Goal: Check status: Check status

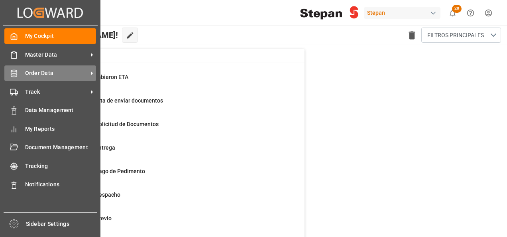
click at [33, 69] on span "Order Data" at bounding box center [56, 73] width 63 height 8
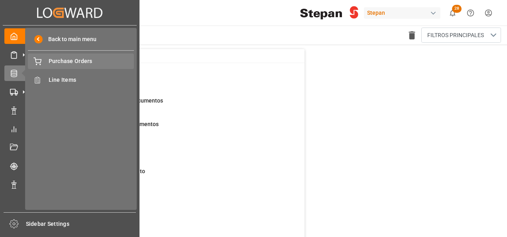
click at [67, 62] on span "Purchase Orders" at bounding box center [92, 61] width 86 height 8
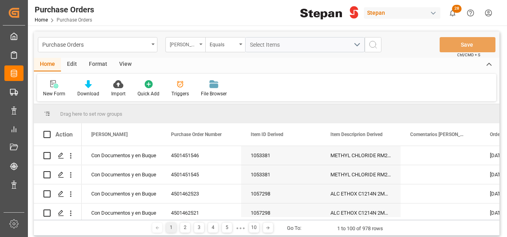
click at [202, 43] on div "Hito Stepan" at bounding box center [185, 44] width 40 height 15
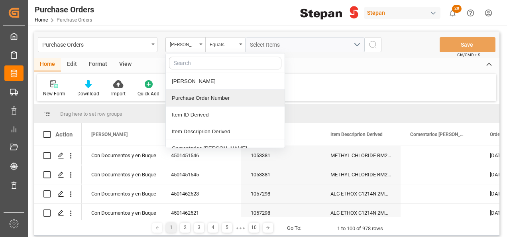
click at [187, 96] on div "Purchase Order Number" at bounding box center [225, 98] width 119 height 17
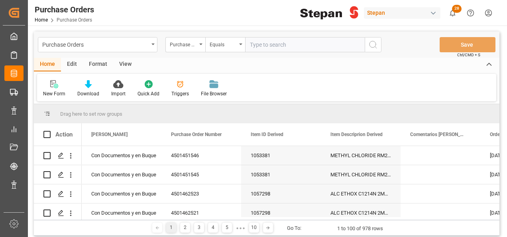
click at [252, 42] on input "text" at bounding box center [305, 44] width 120 height 15
type input "4501459236"
click at [374, 44] on icon "search button" at bounding box center [373, 45] width 10 height 10
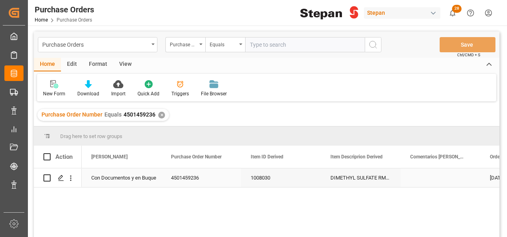
click at [122, 179] on div "Con Documentos y en Buque" at bounding box center [121, 178] width 61 height 18
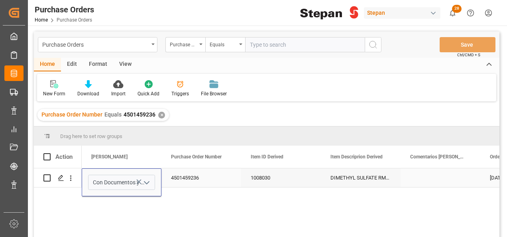
click at [149, 181] on polyline "open menu" at bounding box center [146, 182] width 5 height 2
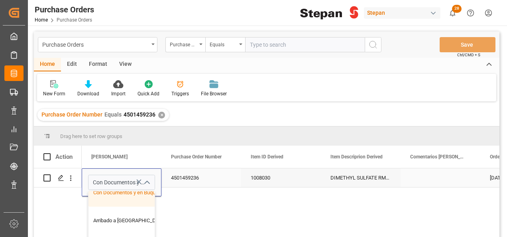
scroll to position [80, 0]
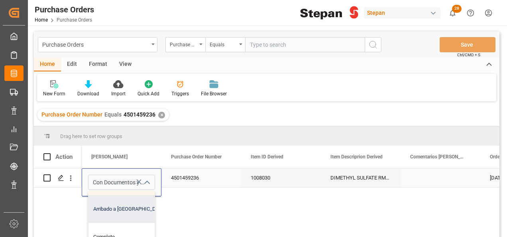
click at [117, 209] on div "Arribado a Puerto" at bounding box center [129, 209] width 82 height 28
type input "Arribado a Puerto"
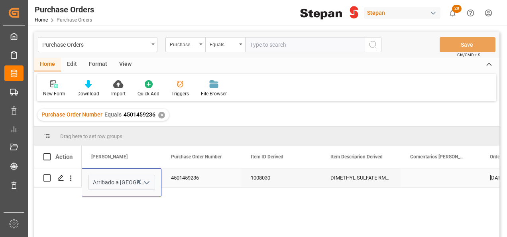
click at [216, 172] on div "4501459236" at bounding box center [201, 177] width 80 height 19
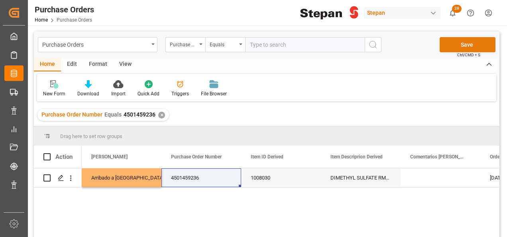
click at [454, 39] on button "Save" at bounding box center [468, 44] width 56 height 15
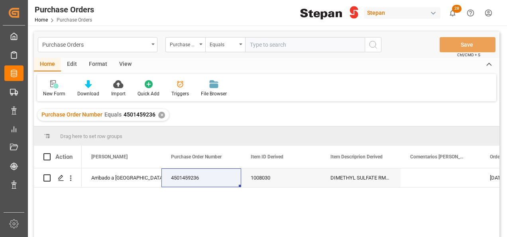
click at [158, 114] on div "✕" at bounding box center [161, 115] width 7 height 7
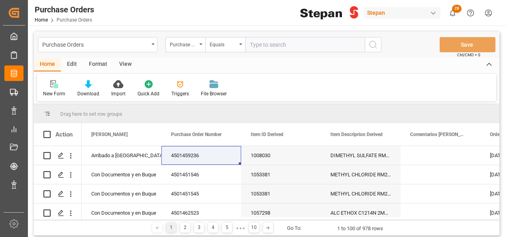
click at [259, 45] on input "text" at bounding box center [305, 44] width 120 height 15
paste input "4501459237"
type input "4501459237"
click at [374, 43] on icon "search button" at bounding box center [373, 45] width 10 height 10
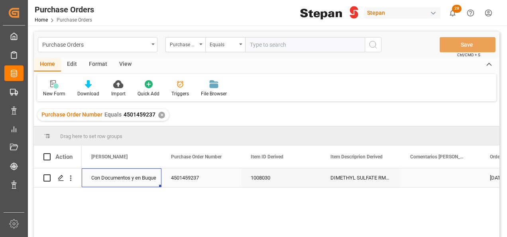
click at [120, 176] on div "Con Documentos y en Buque" at bounding box center [121, 178] width 61 height 18
click at [150, 180] on icon "open menu" at bounding box center [147, 183] width 10 height 10
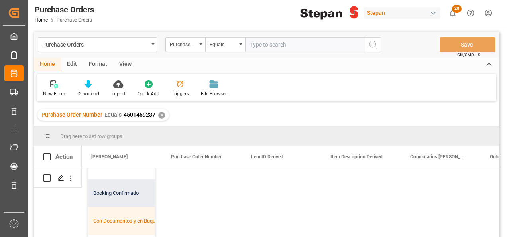
scroll to position [40, 0]
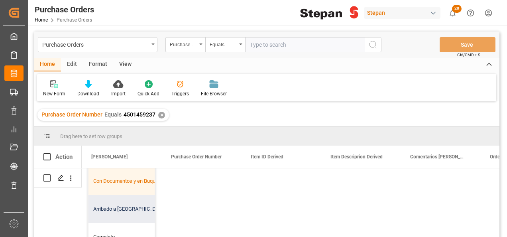
click at [107, 208] on div "Arribado a Puerto" at bounding box center [129, 209] width 82 height 28
type input "Arribado a Puerto"
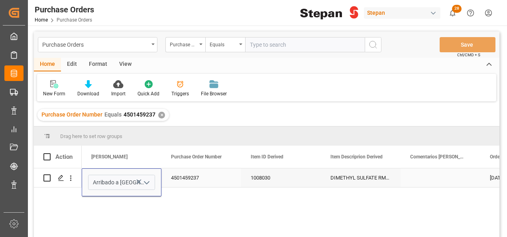
click at [223, 175] on div "4501459237" at bounding box center [201, 177] width 80 height 19
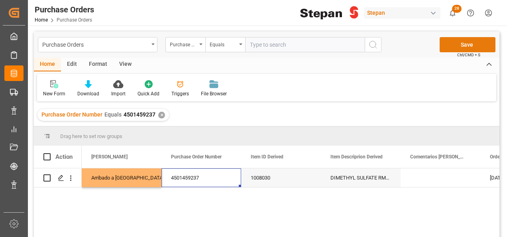
click at [464, 44] on button "Save" at bounding box center [468, 44] width 56 height 15
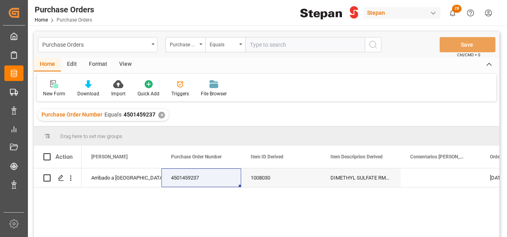
click at [159, 115] on div "✕" at bounding box center [161, 115] width 7 height 7
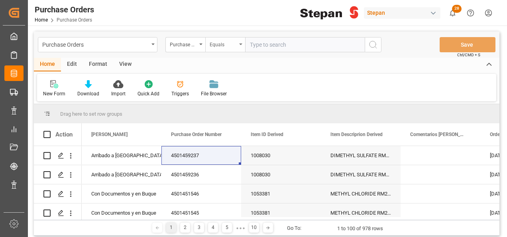
click at [240, 44] on icon "open menu" at bounding box center [240, 44] width 3 height 2
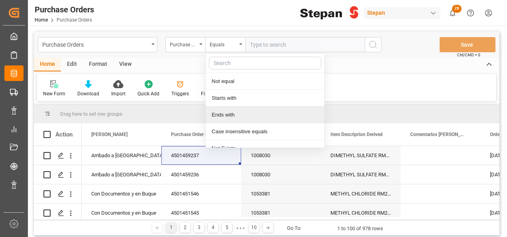
scroll to position [58, 0]
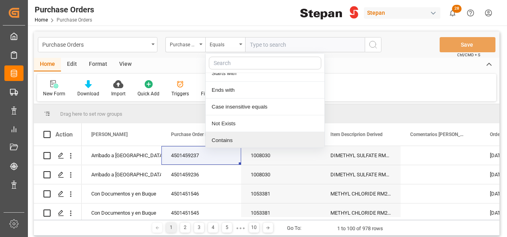
click at [224, 137] on div "Contains" at bounding box center [265, 140] width 119 height 17
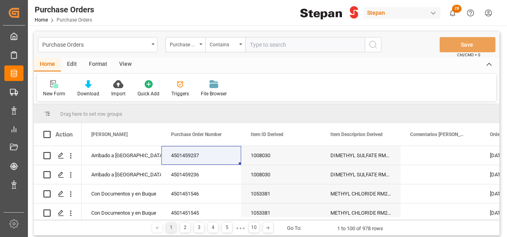
paste input "4501462499 4501462505 4501462498 4501462500 4501462491 4501462504 4501462489 45…"
click at [328, 45] on input "4501462499 4501462505 4501462498 4501462500 4501462491 4501462504 4501462489 45…" at bounding box center [305, 44] width 120 height 15
click at [299, 45] on input "4501462499 4501462505 4501462498 4501462500 4501462491 4501462504 4501462489 45…" at bounding box center [305, 44] width 120 height 15
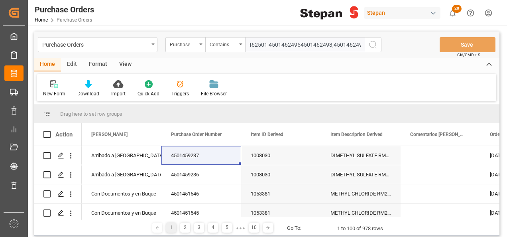
scroll to position [0, 279]
click at [266, 43] on input "4501462499 4501462505 4501462498 4501462500 4501462491 4501462504 4501462489 45…" at bounding box center [305, 44] width 120 height 15
drag, startPoint x: 269, startPoint y: 43, endPoint x: 223, endPoint y: 42, distance: 45.4
click at [223, 42] on div "Purchase Order Number Contains 4501462499 4501462505 4501462498 4501462500 4501…" at bounding box center [273, 44] width 216 height 15
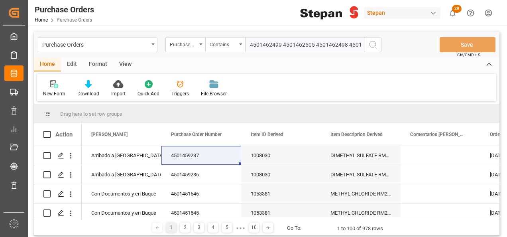
click at [283, 42] on input "4501462499 4501462505 4501462498 4501462500 4501462491 4501462504 4501462489 45…" at bounding box center [305, 44] width 120 height 15
click at [314, 43] on input "4501462499,4501462505 4501462498 4501462500 4501462491 4501462504 4501462489 45…" at bounding box center [305, 44] width 120 height 15
click at [345, 45] on input "4501462499,4501462505,4501462498 4501462500 4501462491 4501462504 4501462489 45…" at bounding box center [305, 44] width 120 height 15
type input "4501462499,4501462505,4501462498,4501462500,4501462491,4501462504,4501462489,45…"
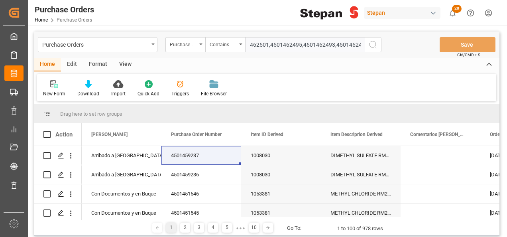
scroll to position [0, 0]
click at [370, 44] on icon "search button" at bounding box center [373, 45] width 10 height 10
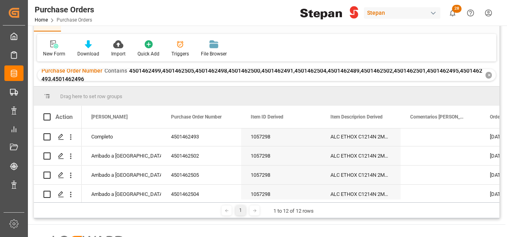
scroll to position [41, 0]
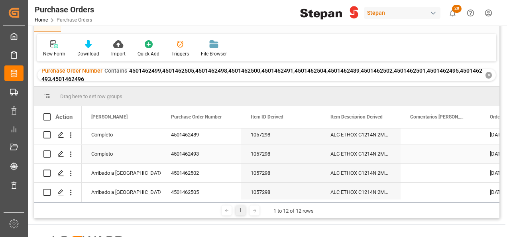
click at [124, 153] on div "Completo" at bounding box center [121, 154] width 61 height 18
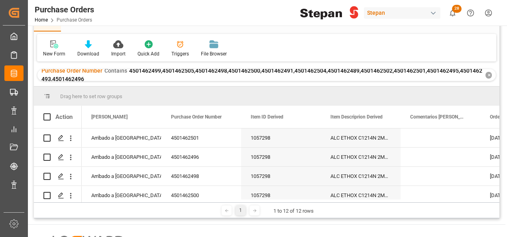
scroll to position [161, 0]
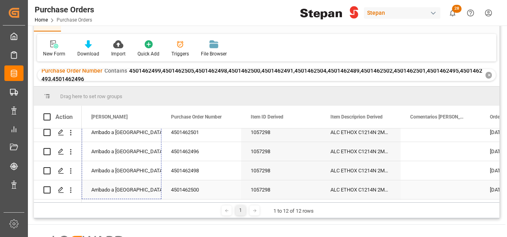
drag, startPoint x: 159, startPoint y: 163, endPoint x: 147, endPoint y: 183, distance: 24.1
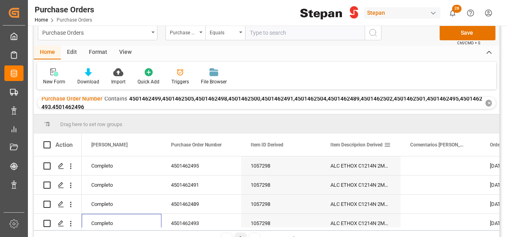
scroll to position [0, 0]
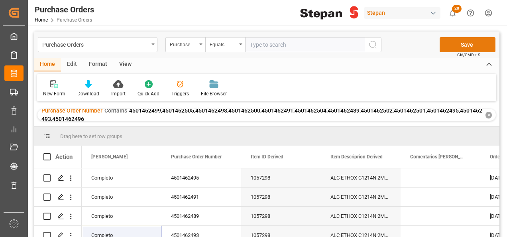
click at [472, 43] on button "Save" at bounding box center [468, 44] width 56 height 15
click at [490, 113] on div "✕" at bounding box center [489, 115] width 6 height 7
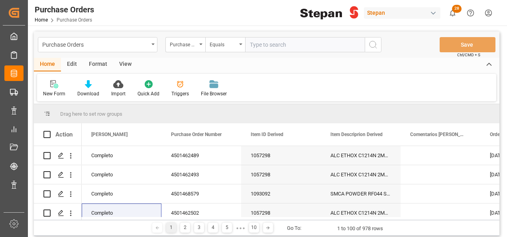
click at [256, 45] on input "text" at bounding box center [305, 44] width 120 height 15
paste input "4501449444"
type input "4501449444"
click at [373, 46] on icon "search button" at bounding box center [373, 45] width 10 height 10
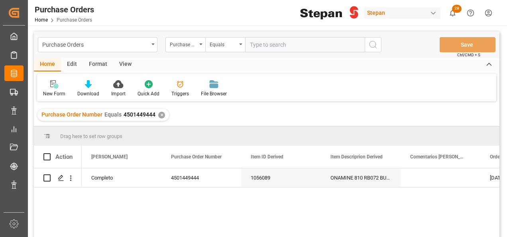
click at [161, 115] on div "✕" at bounding box center [161, 115] width 7 height 7
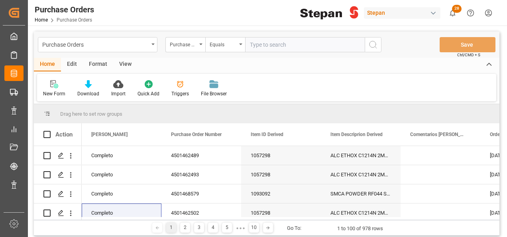
click at [265, 44] on input "text" at bounding box center [305, 44] width 120 height 15
paste input "MRSU7966651"
type input "MRSU7966651"
click at [379, 43] on button "search button" at bounding box center [373, 44] width 17 height 15
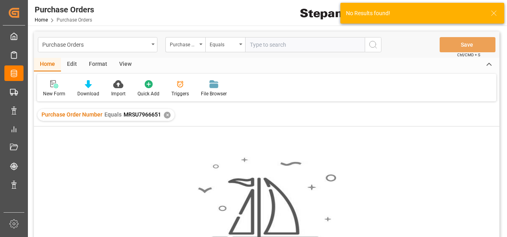
click at [165, 113] on div "✕" at bounding box center [167, 115] width 7 height 7
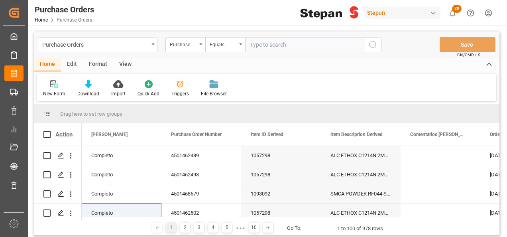
click at [271, 40] on input "text" at bounding box center [305, 44] width 120 height 15
paste input "4501468579"
type input "4501468579"
click at [374, 46] on icon "search button" at bounding box center [373, 45] width 10 height 10
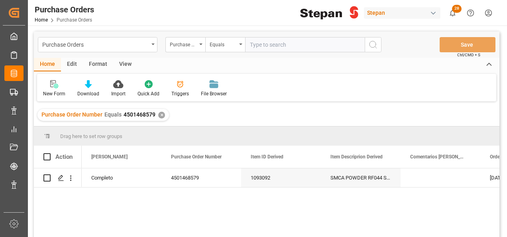
click at [160, 116] on div "✕" at bounding box center [161, 115] width 7 height 7
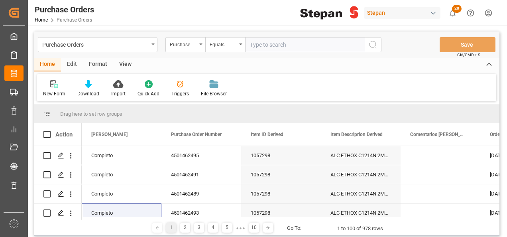
click at [254, 43] on input "text" at bounding box center [305, 44] width 120 height 15
paste input "4501468581"
type input "4501468581"
click at [371, 45] on icon "search button" at bounding box center [373, 45] width 10 height 10
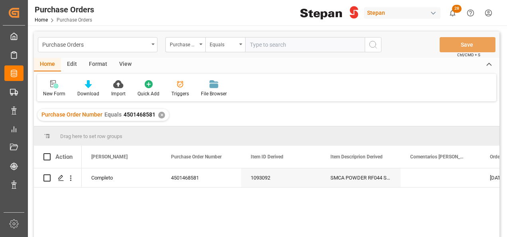
click at [238, 114] on div "Purchase Order Number Equals 4501468581 ✕" at bounding box center [267, 115] width 466 height 22
click at [290, 178] on div "1093092" at bounding box center [281, 177] width 80 height 19
click at [191, 180] on div "4501468581" at bounding box center [201, 177] width 80 height 19
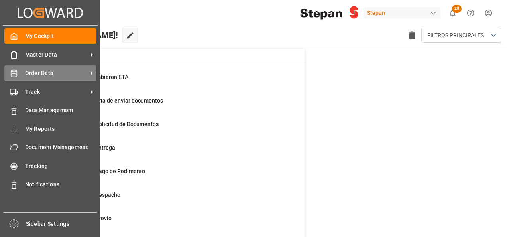
click at [32, 71] on span "Order Data" at bounding box center [56, 73] width 63 height 8
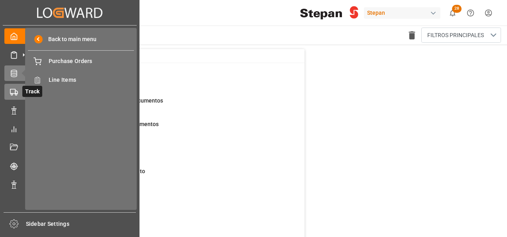
click at [14, 90] on icon at bounding box center [14, 92] width 8 height 8
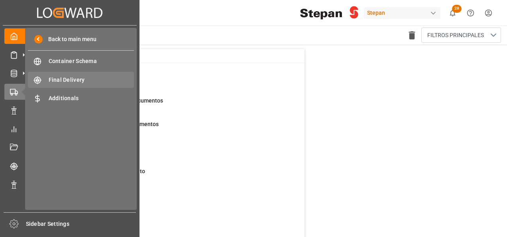
click at [67, 74] on div "Final Delivery Final Delivery" at bounding box center [81, 80] width 106 height 16
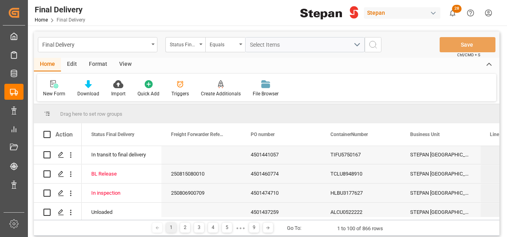
scroll to position [279, 0]
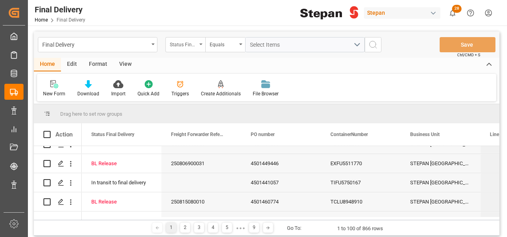
click at [197, 45] on div "Status Final Delivery" at bounding box center [183, 43] width 27 height 9
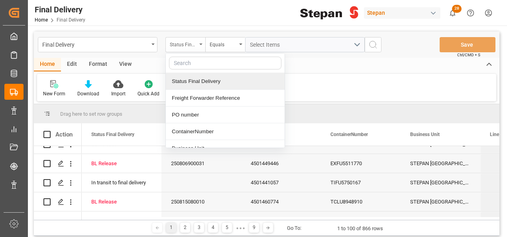
click at [202, 44] on icon "close menu" at bounding box center [200, 44] width 3 height 2
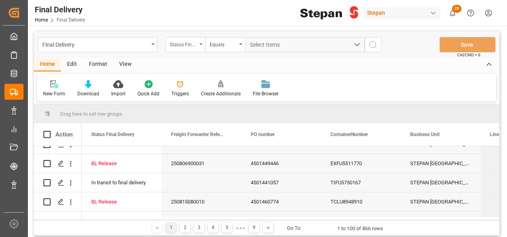
click at [199, 44] on icon "open menu" at bounding box center [200, 44] width 3 height 2
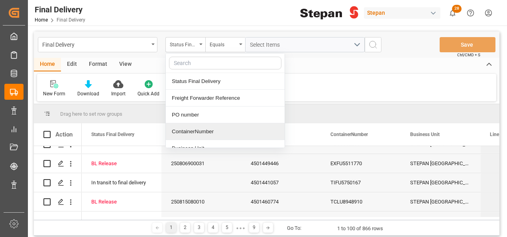
click at [201, 126] on div "ContainerNumber" at bounding box center [225, 131] width 119 height 17
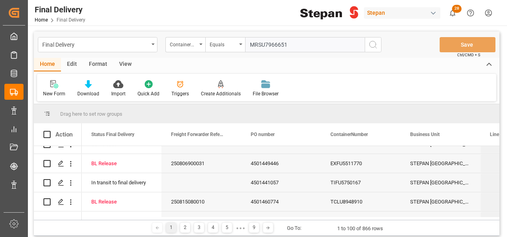
type input "MRSU7966651"
click at [372, 45] on icon "search button" at bounding box center [373, 45] width 10 height 10
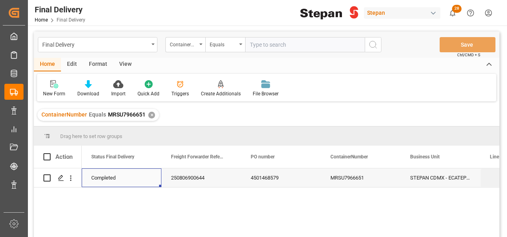
click at [113, 177] on div "Completed" at bounding box center [121, 178] width 61 height 18
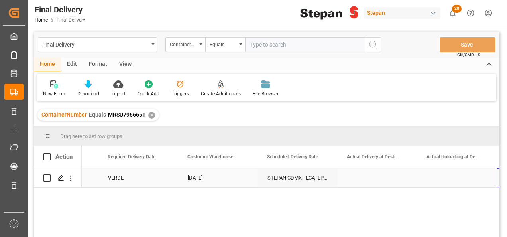
scroll to position [0, 1020]
click at [289, 179] on div "Press SPACE to select this row." at bounding box center [298, 177] width 80 height 19
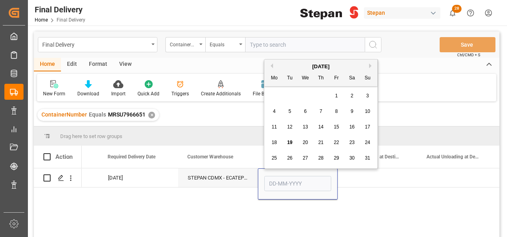
click at [322, 128] on span "14" at bounding box center [320, 127] width 5 height 6
type input "[DATE]"
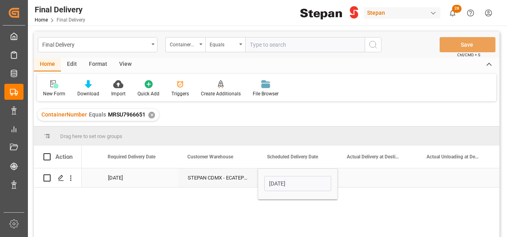
click at [348, 179] on div "Press SPACE to select this row." at bounding box center [378, 177] width 80 height 19
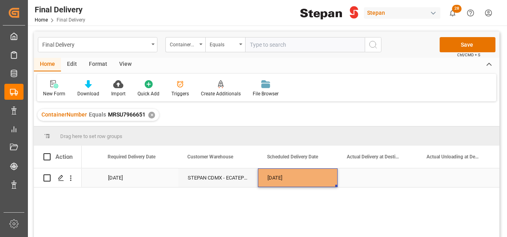
click at [320, 179] on div "[DATE]" at bounding box center [298, 177] width 80 height 19
drag, startPoint x: 337, startPoint y: 186, endPoint x: 443, endPoint y: 181, distance: 106.1
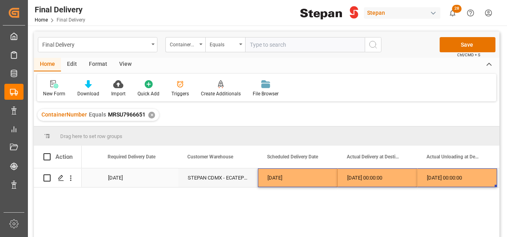
click at [387, 175] on div "[DATE] 00:00:00" at bounding box center [378, 177] width 80 height 19
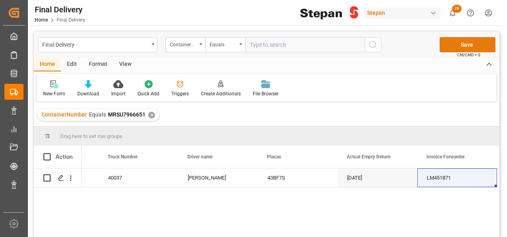
click at [457, 45] on button "Save" at bounding box center [468, 44] width 56 height 15
click at [151, 113] on div "✕" at bounding box center [151, 115] width 7 height 7
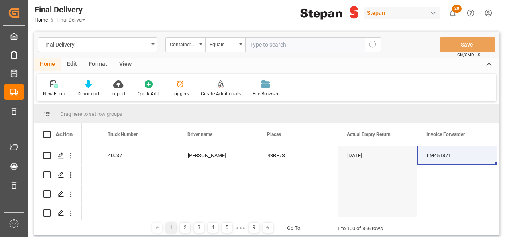
scroll to position [0, 1578]
click at [261, 45] on input "text" at bounding box center [305, 44] width 120 height 15
click at [239, 43] on div "Equals" at bounding box center [225, 44] width 40 height 15
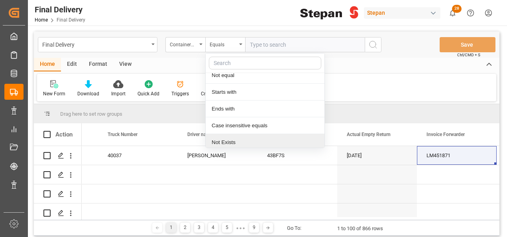
scroll to position [58, 0]
click at [220, 142] on div "Contains" at bounding box center [265, 140] width 119 height 17
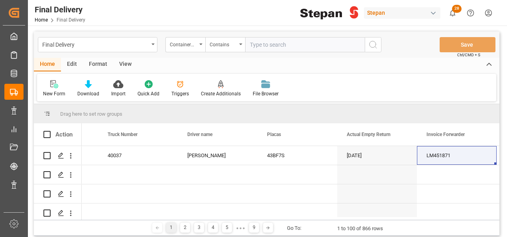
paste input "LEGU1100666 LEGU1222197"
drag, startPoint x: 285, startPoint y: 45, endPoint x: 330, endPoint y: 47, distance: 45.5
click at [288, 46] on input "LEGU1100666 LEGU1222197" at bounding box center [305, 44] width 120 height 15
click at [285, 45] on input "LEGU1100666 LEGU1222197" at bounding box center [305, 44] width 120 height 15
type input "LEGU1100666,LEGU1222197"
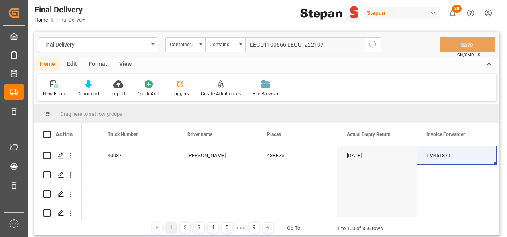
click at [375, 43] on icon "search button" at bounding box center [373, 45] width 10 height 10
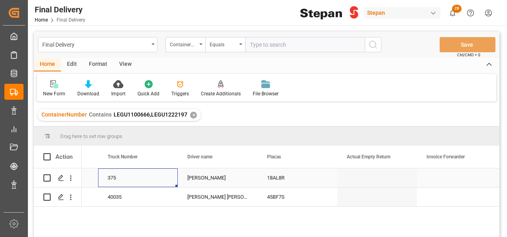
click at [143, 177] on div "375" at bounding box center [138, 177] width 80 height 19
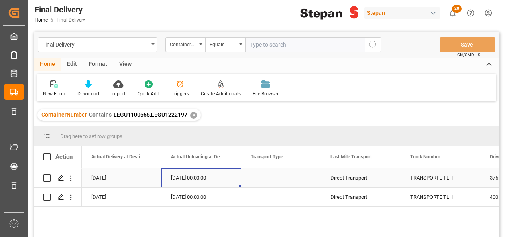
scroll to position [0, 1196]
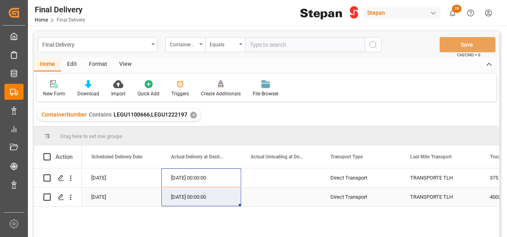
drag, startPoint x: 191, startPoint y: 177, endPoint x: 191, endPoint y: 189, distance: 11.6
drag, startPoint x: 239, startPoint y: 204, endPoint x: 250, endPoint y: 194, distance: 15.5
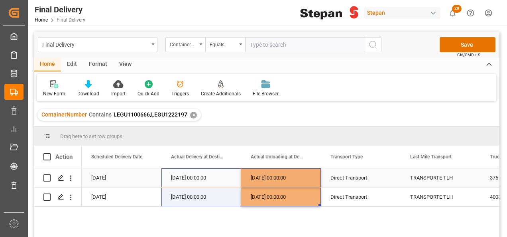
click at [234, 175] on div "[DATE] 00:00:00" at bounding box center [201, 177] width 80 height 19
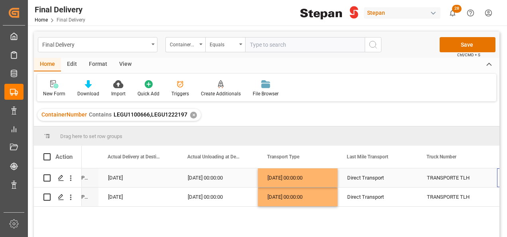
scroll to position [0, 1259]
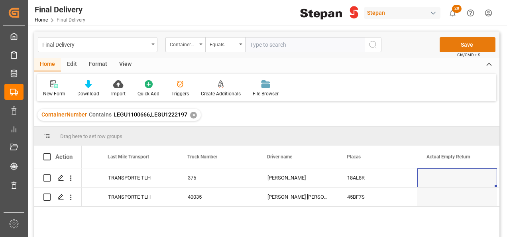
click at [464, 43] on button "Save" at bounding box center [468, 44] width 56 height 15
click at [190, 113] on div "✕" at bounding box center [193, 115] width 7 height 7
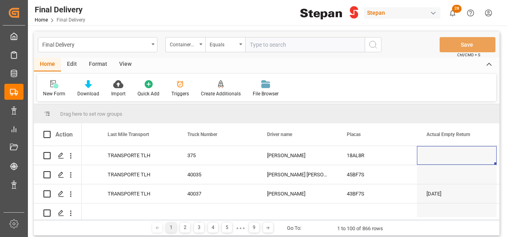
click at [267, 44] on input "text" at bounding box center [305, 44] width 120 height 15
paste input "HMJU2605104"
type input "HMJU2605104"
click at [372, 44] on icon "search button" at bounding box center [373, 45] width 10 height 10
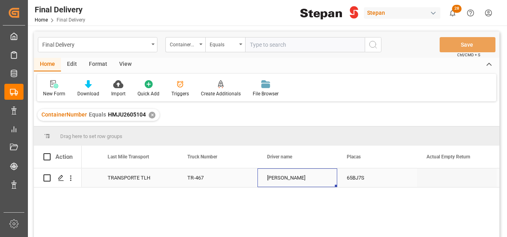
click at [285, 176] on div "[PERSON_NAME]" at bounding box center [298, 177] width 80 height 19
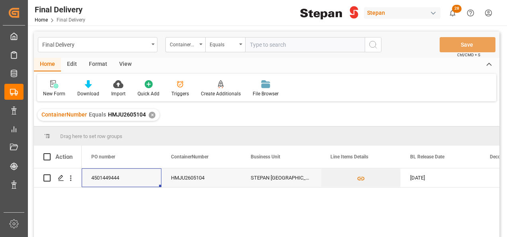
click at [151, 115] on div "✕" at bounding box center [152, 115] width 7 height 7
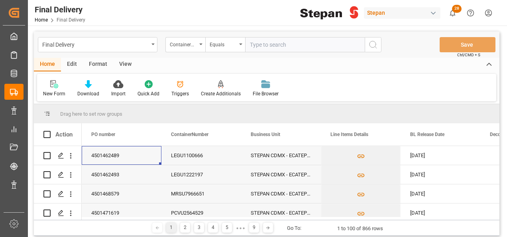
click at [254, 41] on input "text" at bounding box center [305, 44] width 120 height 15
paste input "MRSU7966651"
type input "MRSU7966651"
click at [373, 45] on icon "search button" at bounding box center [373, 45] width 10 height 10
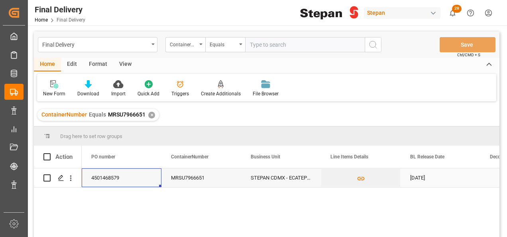
click at [124, 176] on div "4501468579" at bounding box center [122, 177] width 80 height 19
click at [186, 178] on div "MRSU7966651" at bounding box center [201, 177] width 80 height 19
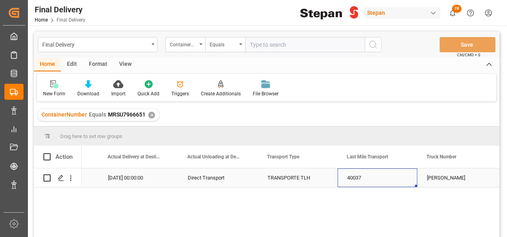
scroll to position [0, 1339]
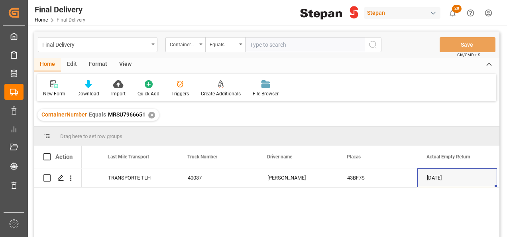
click at [265, 43] on input "text" at bounding box center [305, 44] width 120 height 15
click at [236, 45] on div "Equals" at bounding box center [223, 43] width 27 height 9
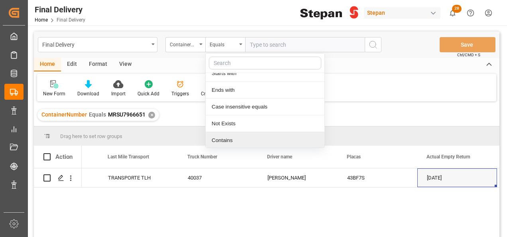
click at [224, 140] on div "Contains" at bounding box center [265, 140] width 119 height 17
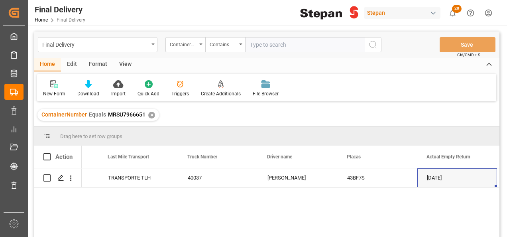
paste input "LEGU1224158 LEGU1221518"
click at [286, 46] on input "LEGU1224158 LEGU1221518" at bounding box center [305, 44] width 120 height 15
type input "LEGU1224158,LEGU1221518"
click at [374, 45] on icon "search button" at bounding box center [373, 45] width 10 height 10
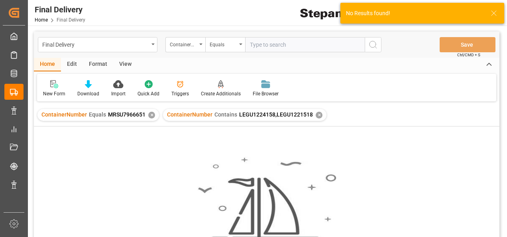
click at [153, 115] on div "ContainerNumber Equals MRSU7966651 ✕" at bounding box center [98, 115] width 122 height 12
click at [148, 115] on div "✕" at bounding box center [151, 115] width 7 height 7
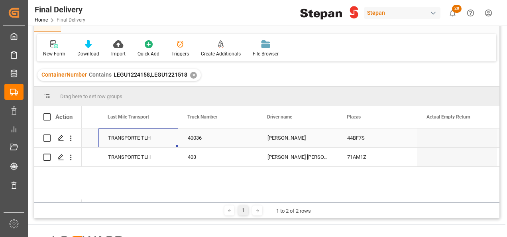
click at [154, 136] on div "TRANSPORTE TLH" at bounding box center [138, 138] width 61 height 18
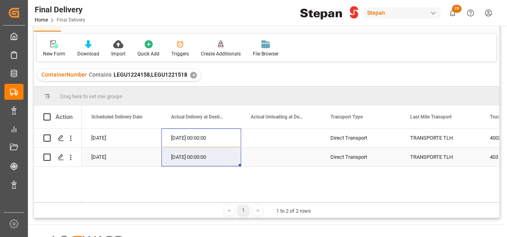
drag, startPoint x: 187, startPoint y: 137, endPoint x: 184, endPoint y: 151, distance: 14.4
drag, startPoint x: 241, startPoint y: 166, endPoint x: 273, endPoint y: 166, distance: 32.3
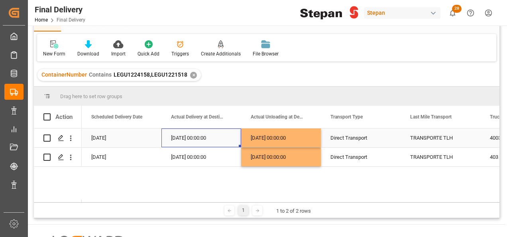
click at [207, 130] on div "[DATE] 00:00:00" at bounding box center [201, 137] width 80 height 19
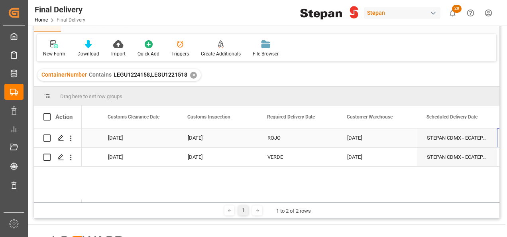
scroll to position [0, 861]
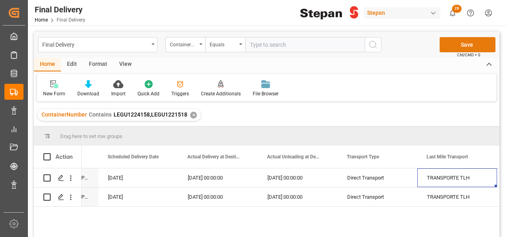
click at [472, 41] on button "Save" at bounding box center [468, 44] width 56 height 15
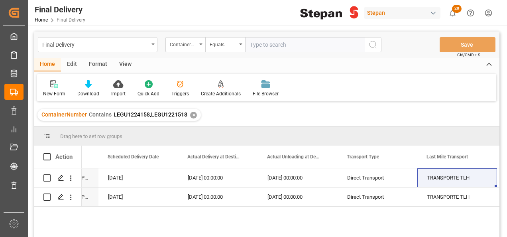
click at [192, 114] on div "✕" at bounding box center [193, 115] width 7 height 7
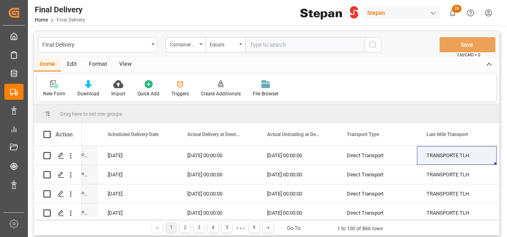
click at [258, 44] on input "text" at bounding box center [305, 44] width 120 height 15
paste input "MRKU0563245"
type input "MRKU0563245"
click at [373, 44] on icon "search button" at bounding box center [373, 45] width 10 height 10
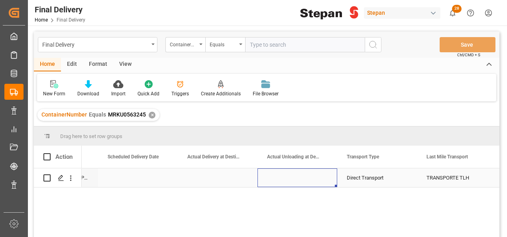
click at [294, 175] on div "Press SPACE to select this row." at bounding box center [298, 177] width 80 height 19
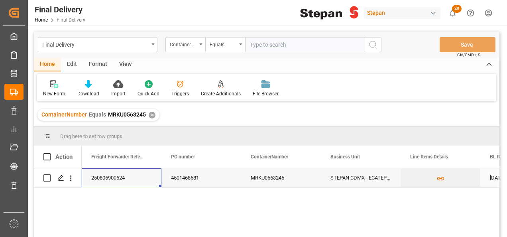
click at [171, 179] on div "4501468581" at bounding box center [201, 177] width 80 height 19
click at [246, 178] on div "MRKU0563245" at bounding box center [281, 177] width 80 height 19
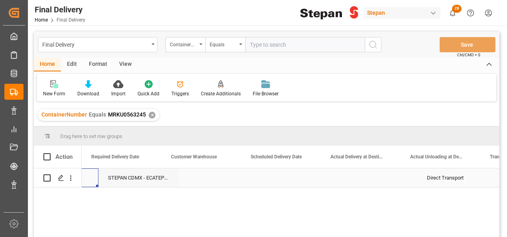
scroll to position [0, 1036]
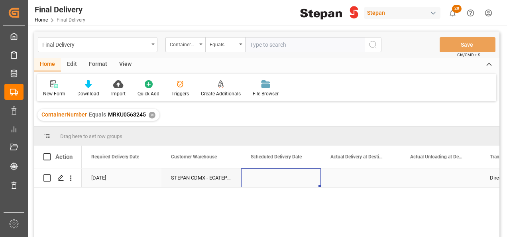
click at [272, 181] on div "Press SPACE to select this row." at bounding box center [281, 177] width 80 height 19
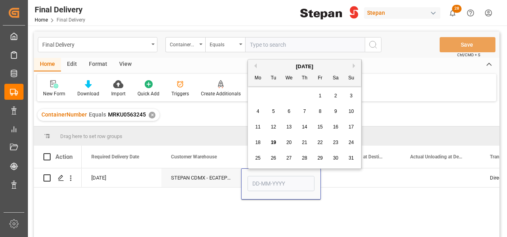
click at [301, 126] on div "14" at bounding box center [305, 127] width 10 height 10
type input "[DATE]"
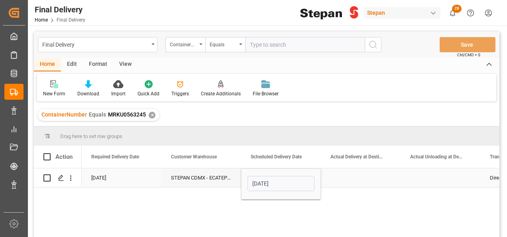
click at [225, 177] on div "STEPAN CDMX - ECATEPEC" at bounding box center [201, 177] width 80 height 19
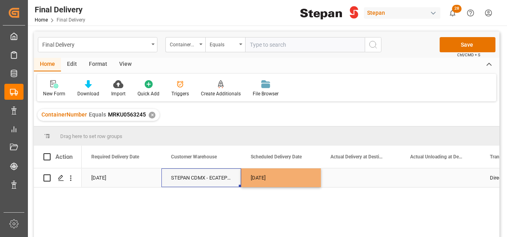
click at [306, 184] on div "[DATE]" at bounding box center [281, 177] width 80 height 19
drag, startPoint x: 319, startPoint y: 185, endPoint x: 406, endPoint y: 183, distance: 87.3
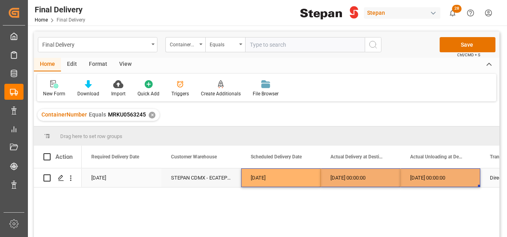
click at [344, 185] on div "[DATE] 00:00:00" at bounding box center [361, 177] width 80 height 19
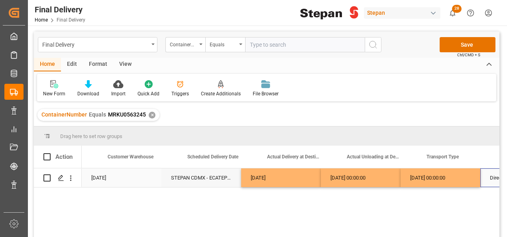
scroll to position [0, 1100]
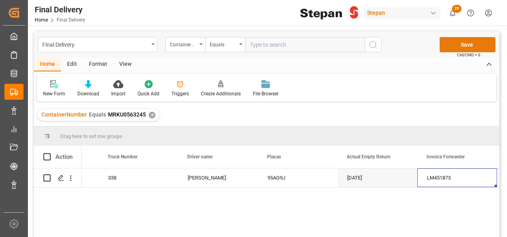
click at [464, 42] on button "Save" at bounding box center [468, 44] width 56 height 15
